Goal: Task Accomplishment & Management: Use online tool/utility

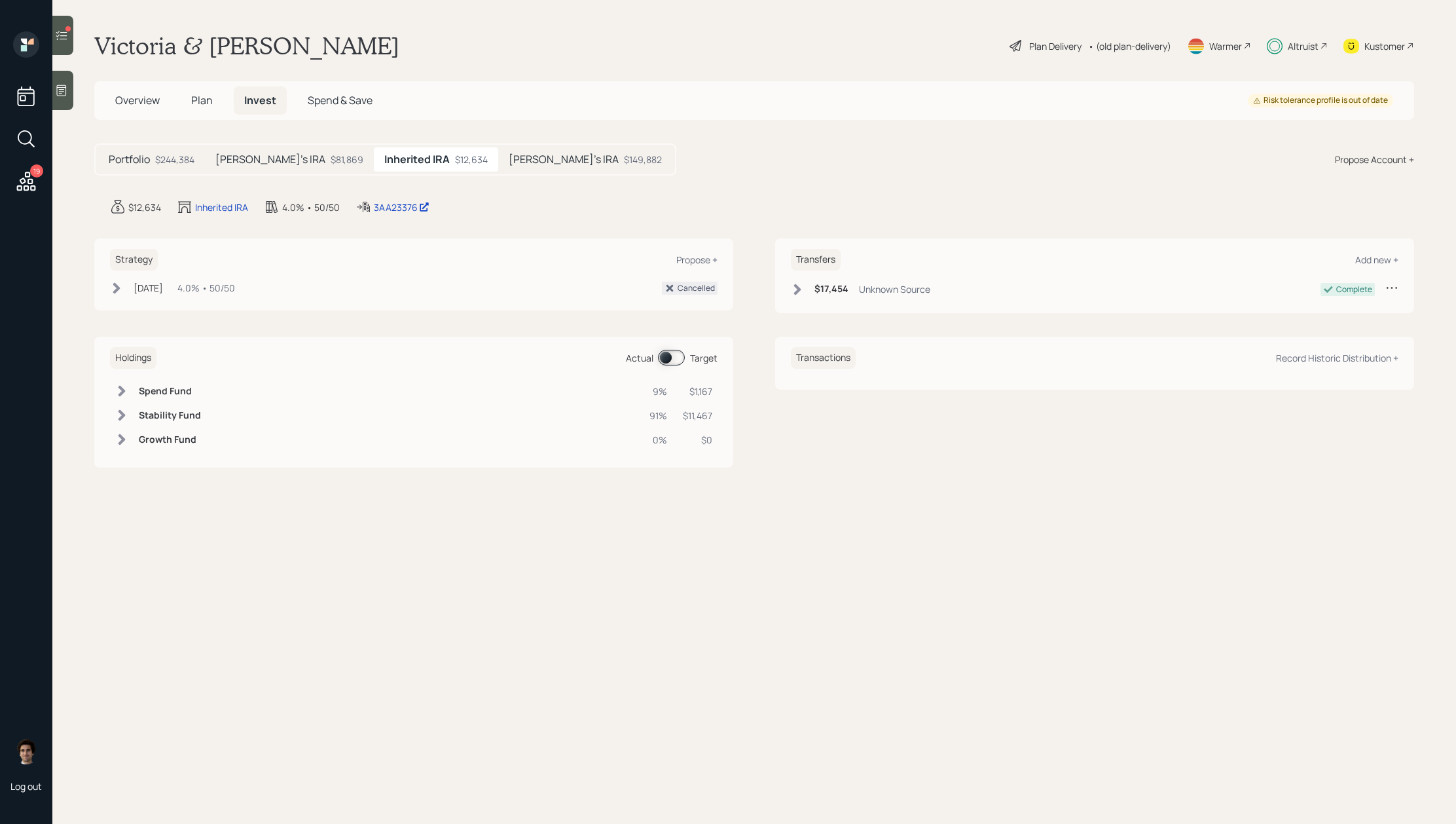
click at [624, 153] on div "$149,882" at bounding box center [643, 159] width 38 height 14
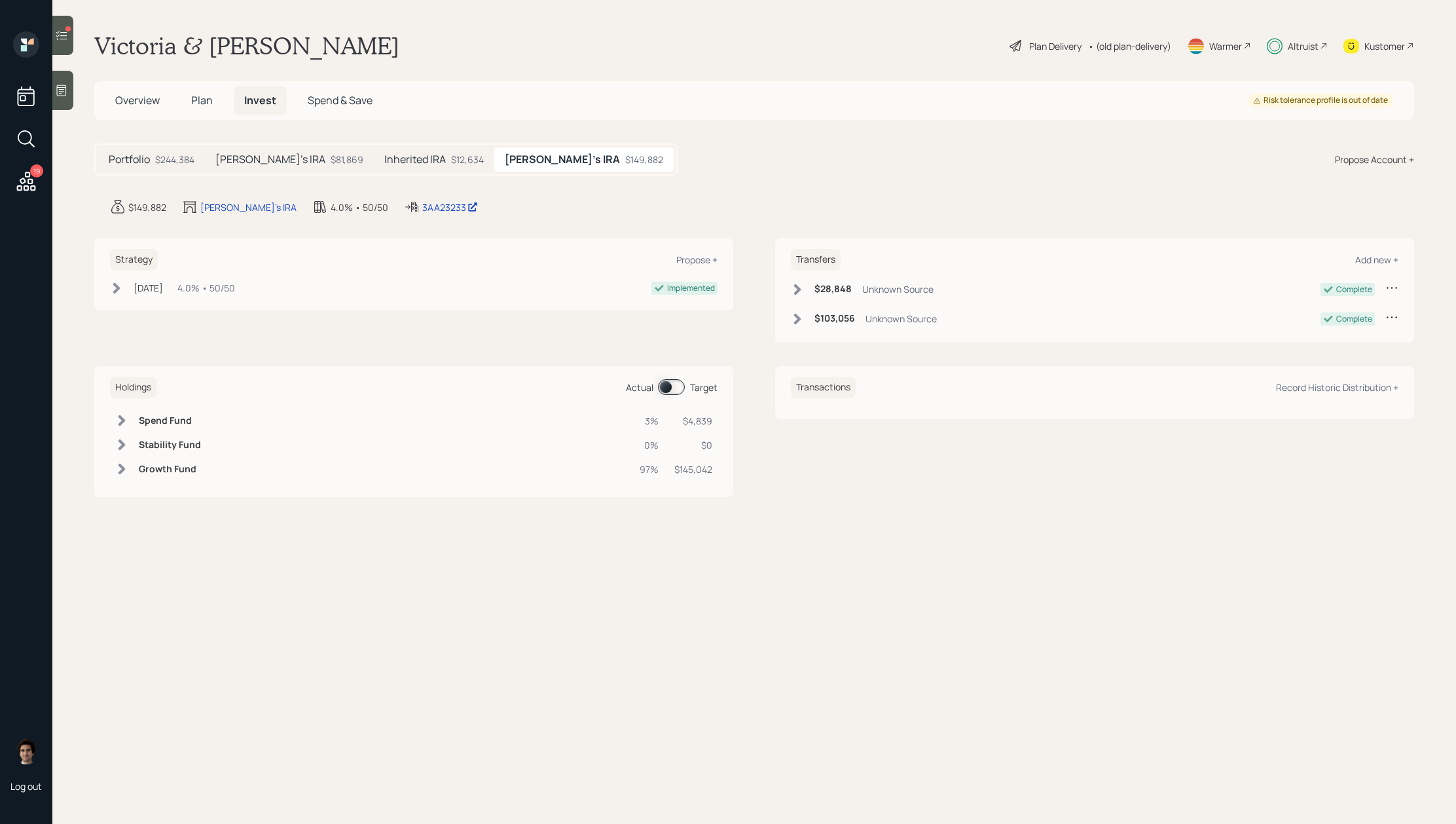
click at [451, 159] on div "$12,634" at bounding box center [467, 159] width 33 height 14
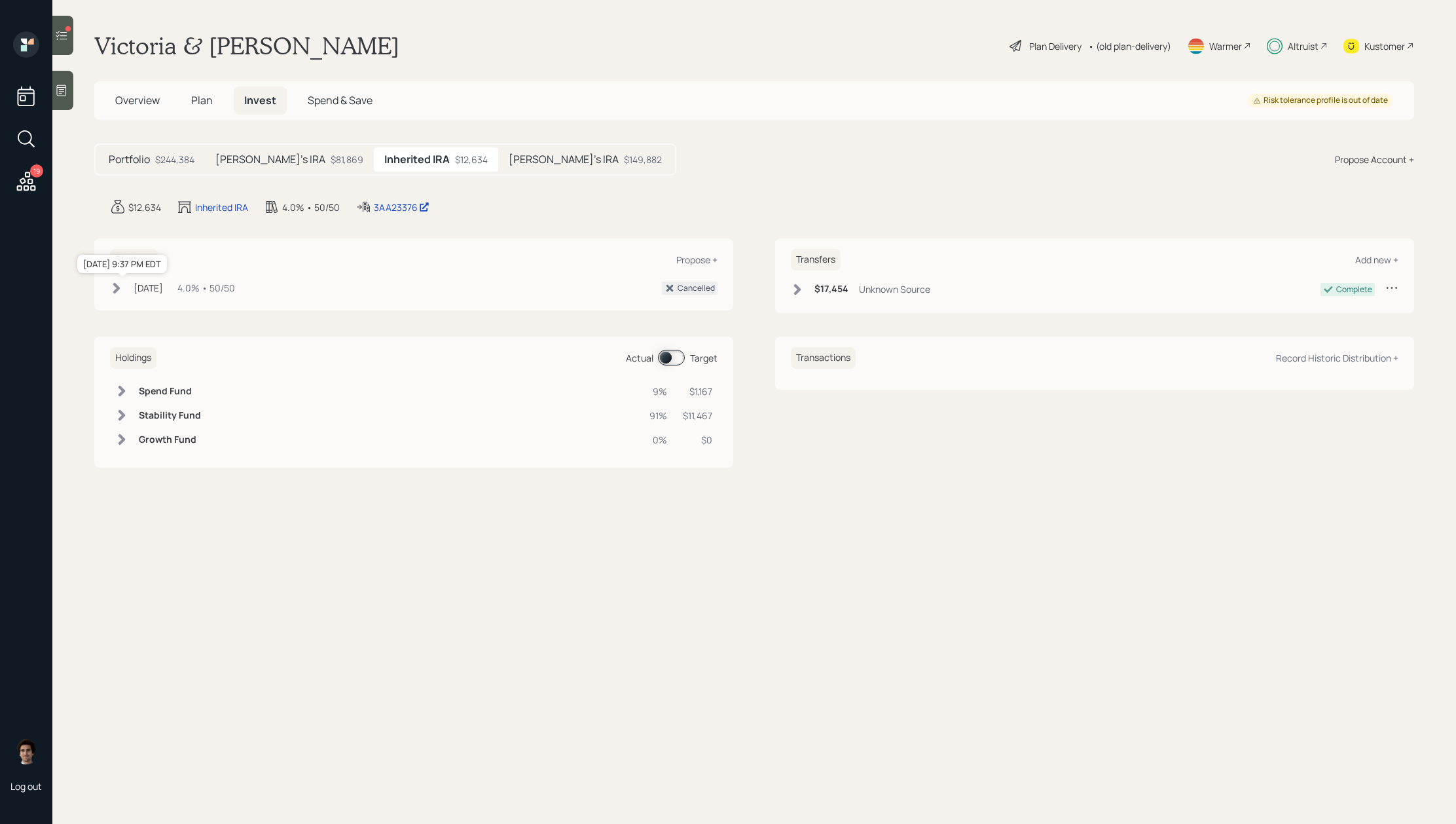
click at [163, 291] on div "[DATE]" at bounding box center [148, 288] width 30 height 14
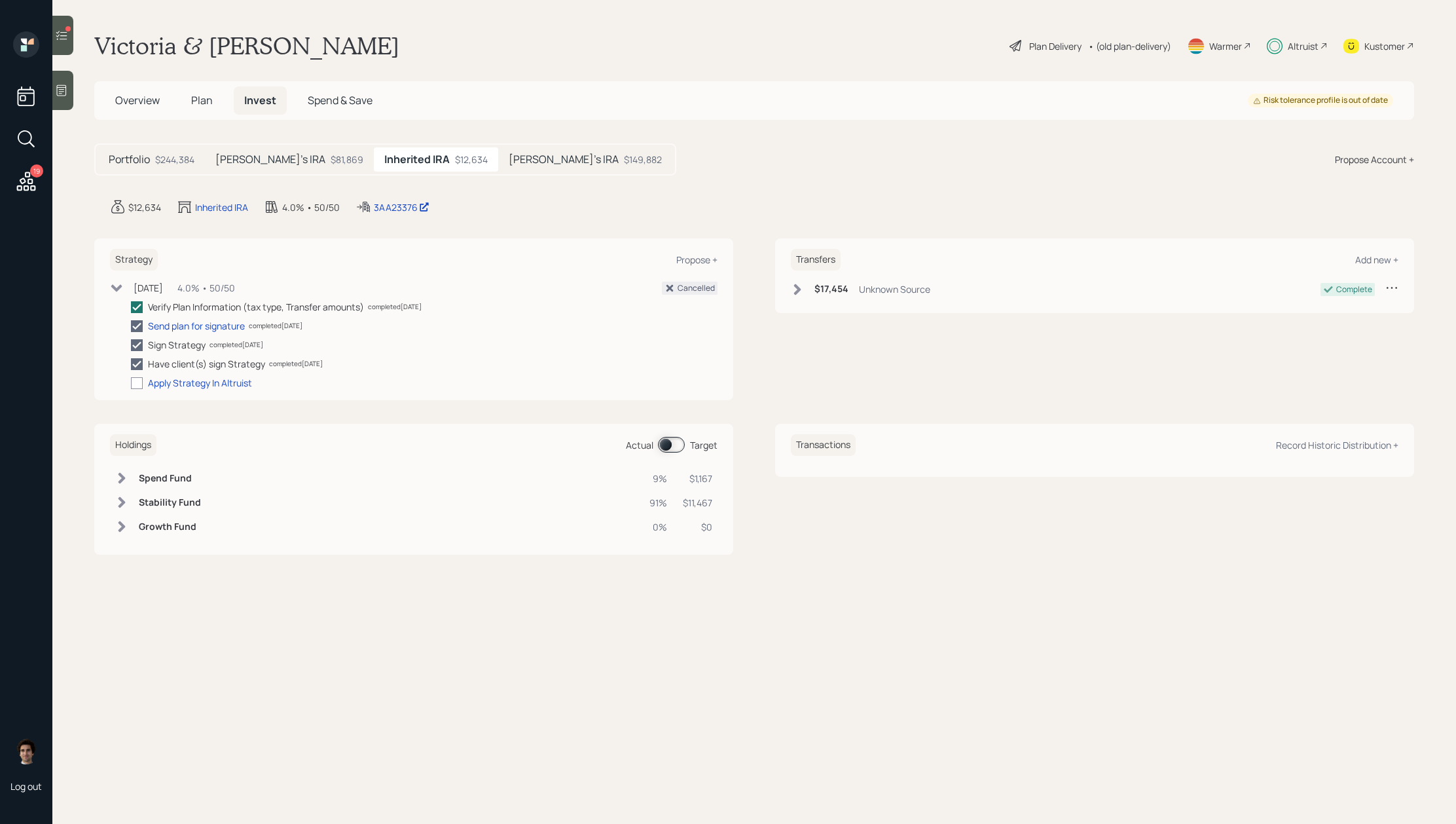
click at [52, 42] on div "19 Log out" at bounding box center [26, 412] width 53 height 824
click at [63, 42] on div at bounding box center [63, 35] width 21 height 39
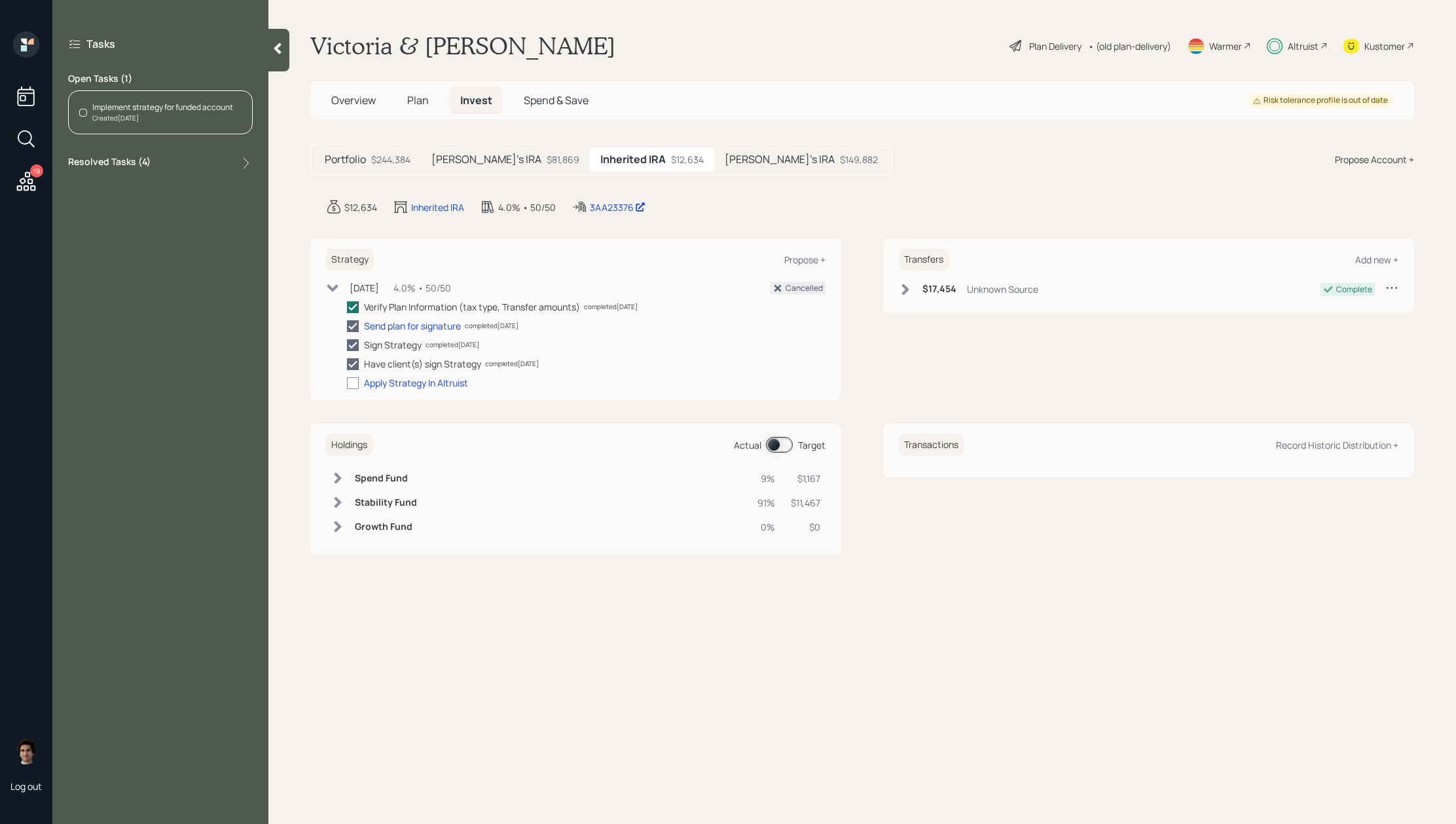
click at [186, 124] on div "Implement strategy for funded account Created [DATE]" at bounding box center [160, 112] width 184 height 44
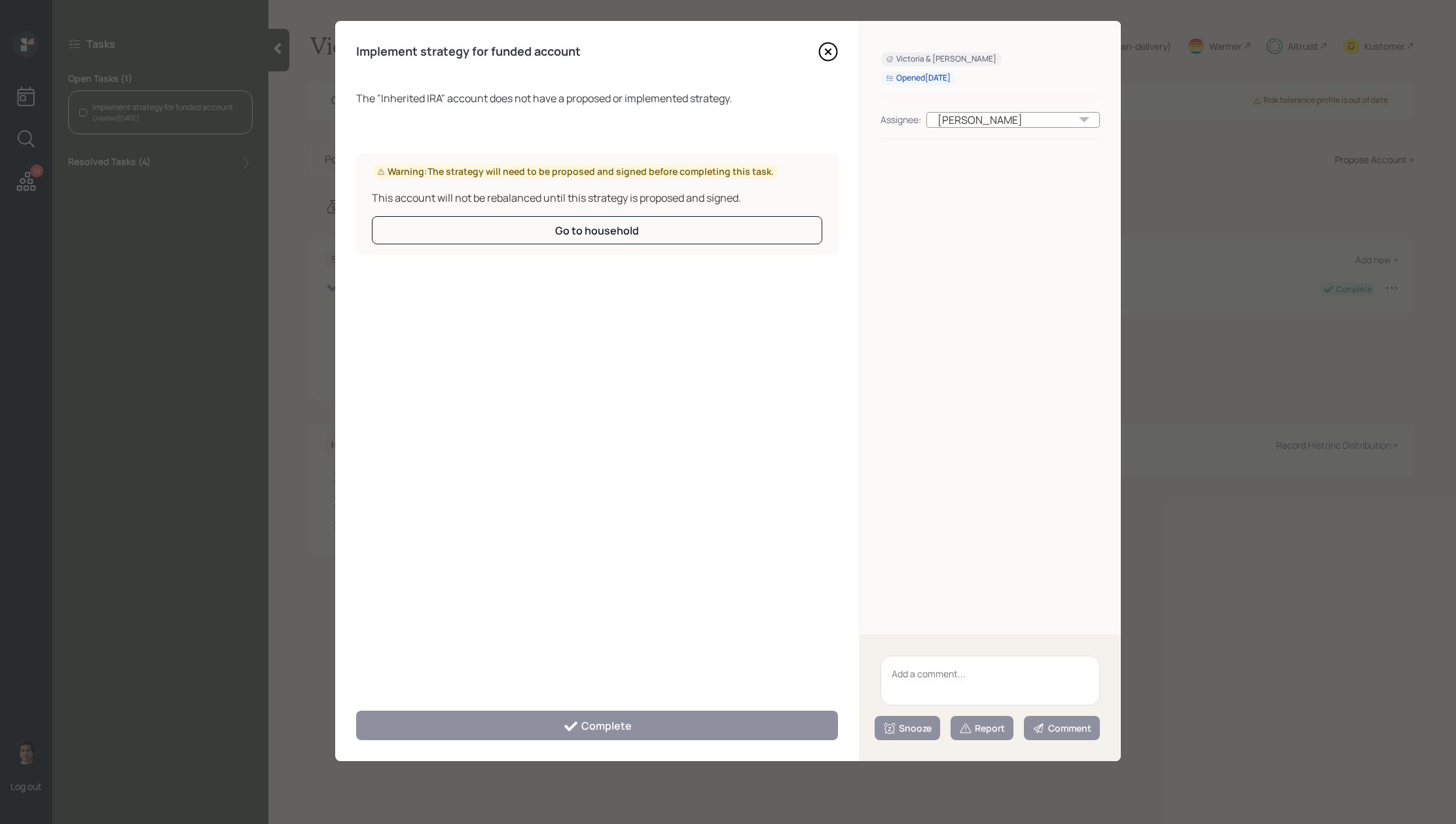
click at [961, 665] on textarea at bounding box center [990, 680] width 219 height 50
click at [961, 678] on textarea at bounding box center [990, 680] width 219 height 50
click at [943, 656] on textarea at bounding box center [990, 680] width 219 height 50
type textarea "Inherited IRA in custom bond ladder portfolio for distribution."
click at [990, 732] on div "Report" at bounding box center [982, 728] width 46 height 13
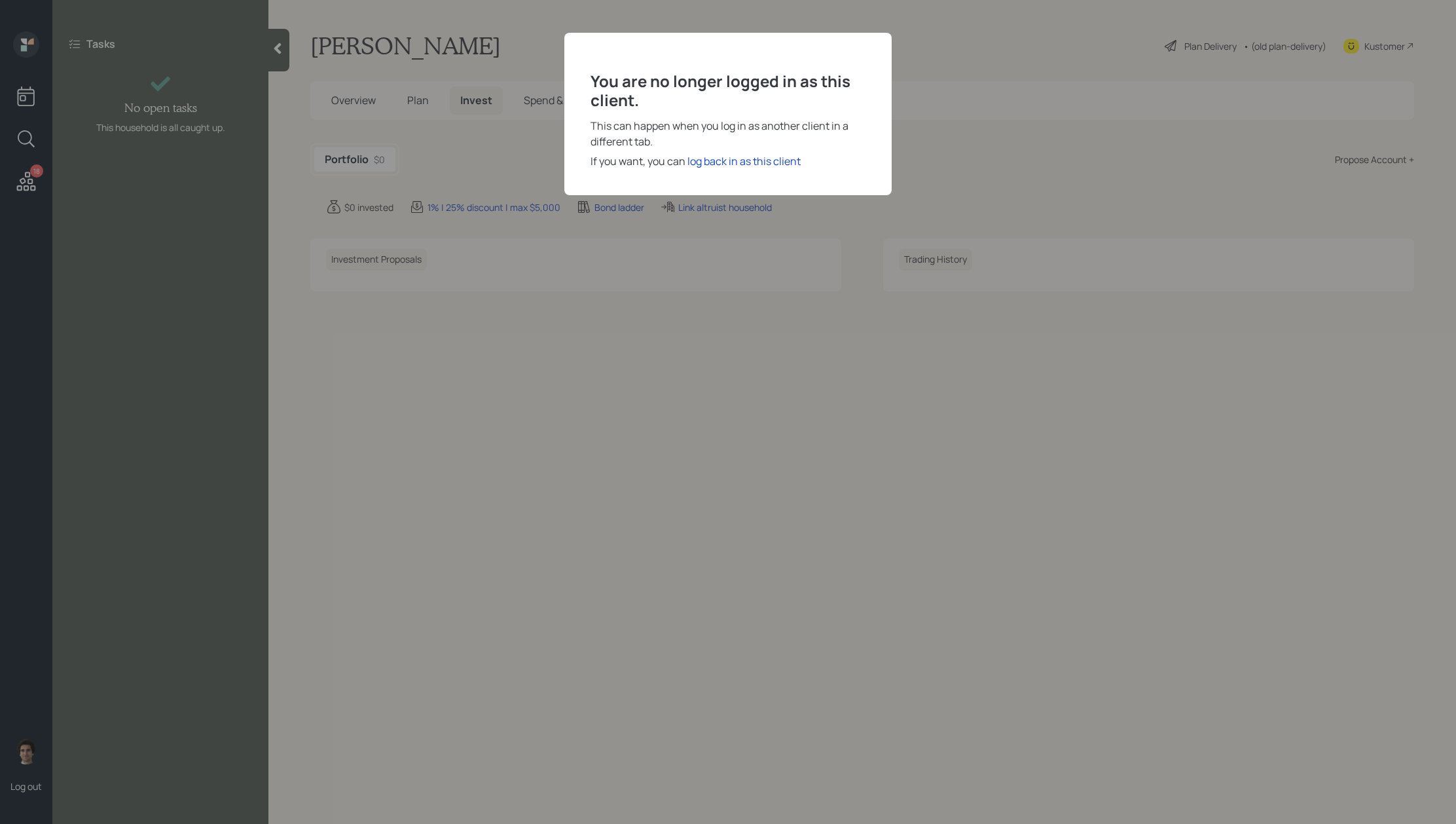
click at [801, 165] on div "If you want, you can log back in as this client" at bounding box center [727, 161] width 275 height 16
click at [785, 165] on div "log back in as this client" at bounding box center [744, 161] width 113 height 16
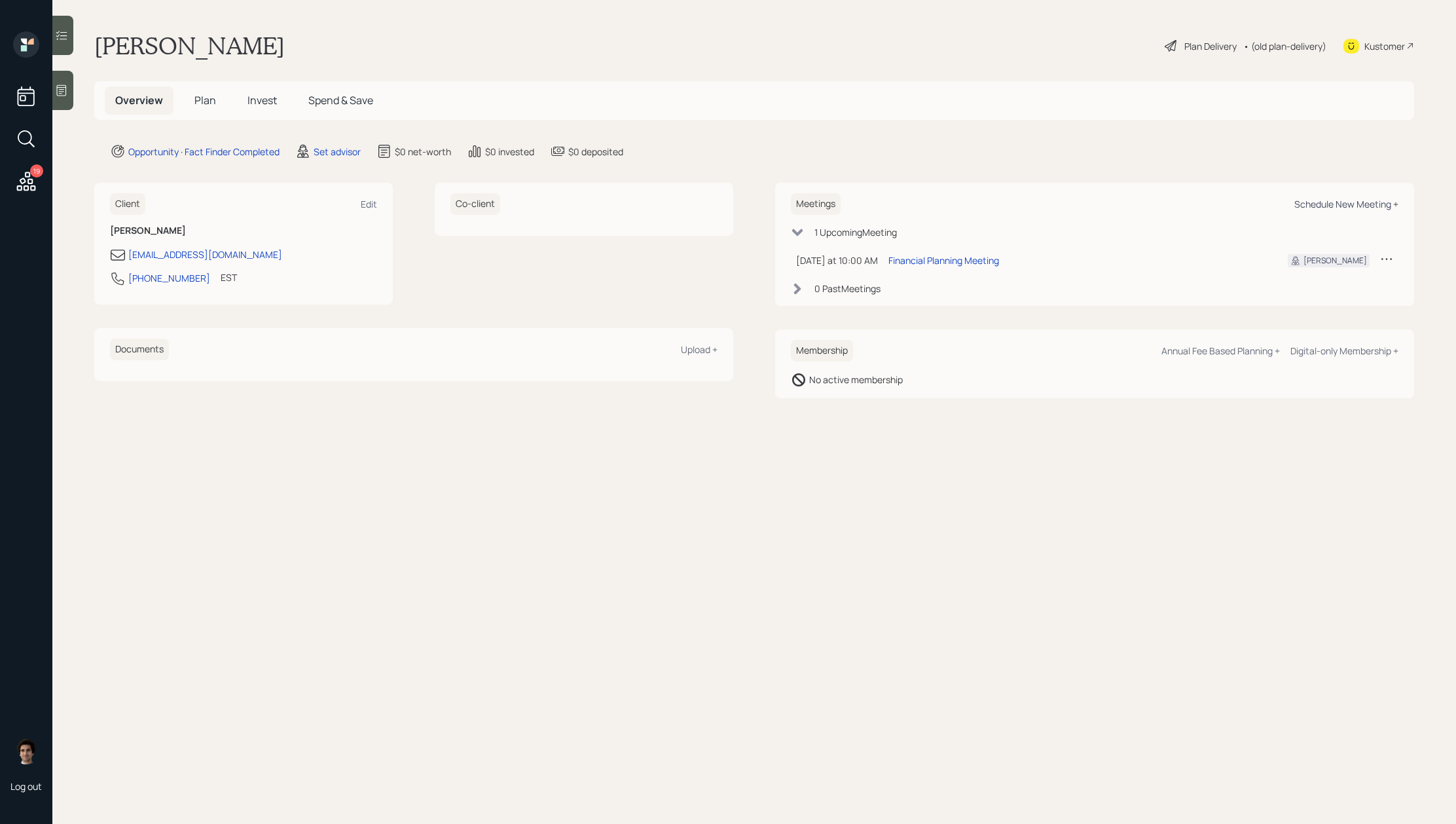
click at [1297, 199] on div "Schedule New Meeting +" at bounding box center [1346, 204] width 104 height 13
